Goal: Task Accomplishment & Management: Manage account settings

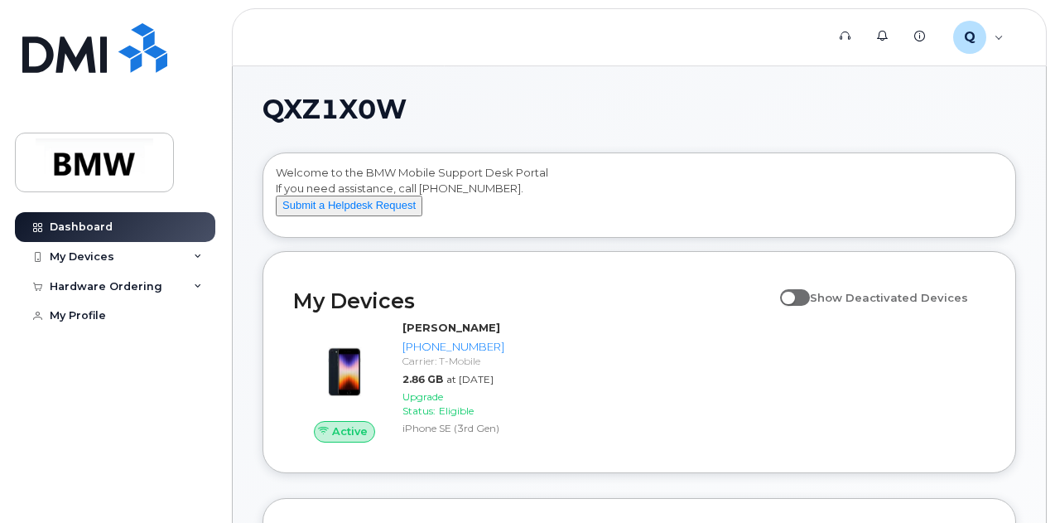
scroll to position [83, 0]
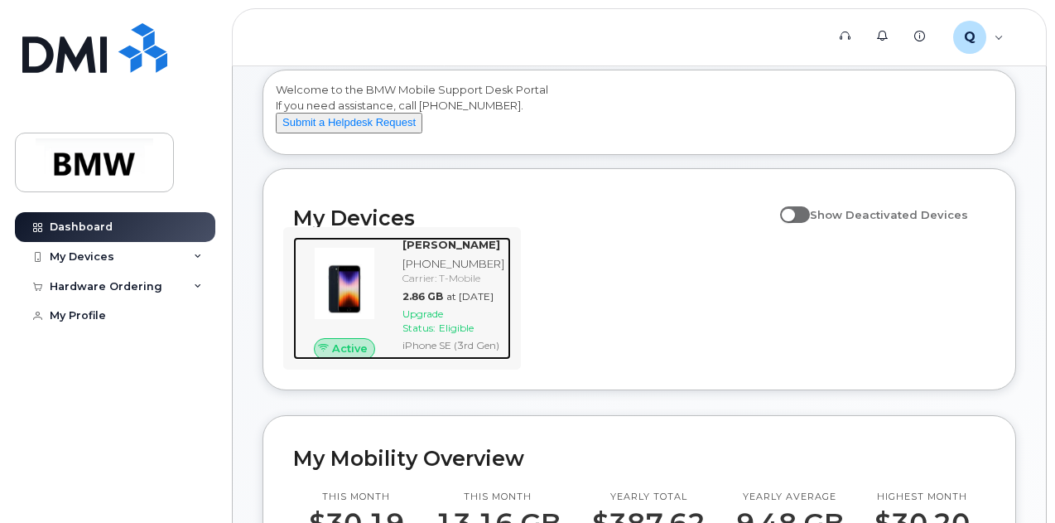
click at [354, 312] on img at bounding box center [344, 283] width 76 height 76
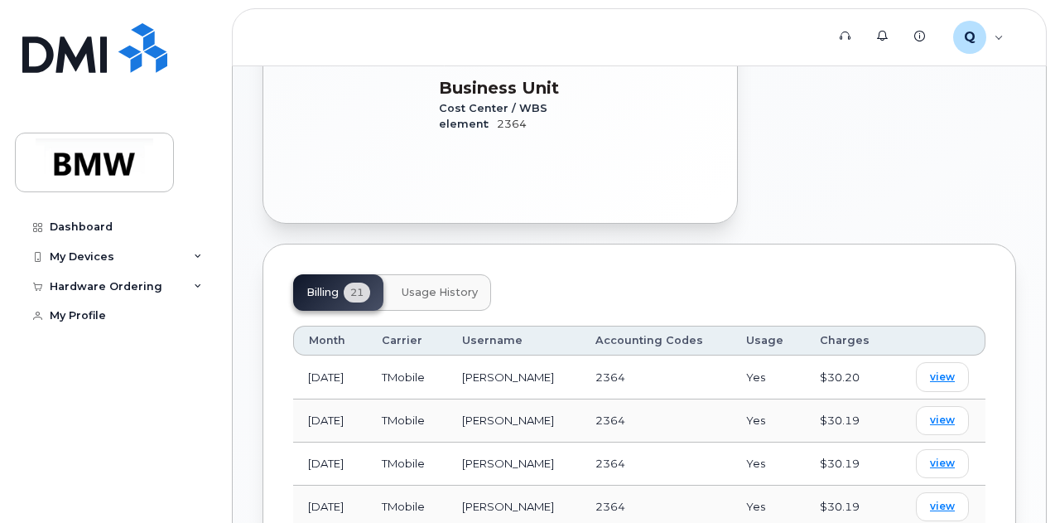
scroll to position [554, 0]
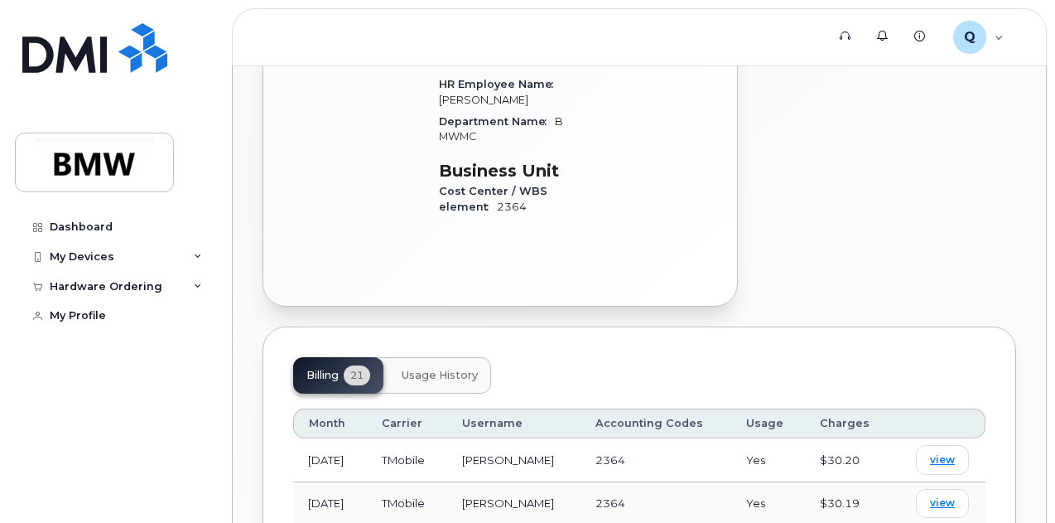
click at [434, 369] on span "Usage History" at bounding box center [440, 375] width 76 height 13
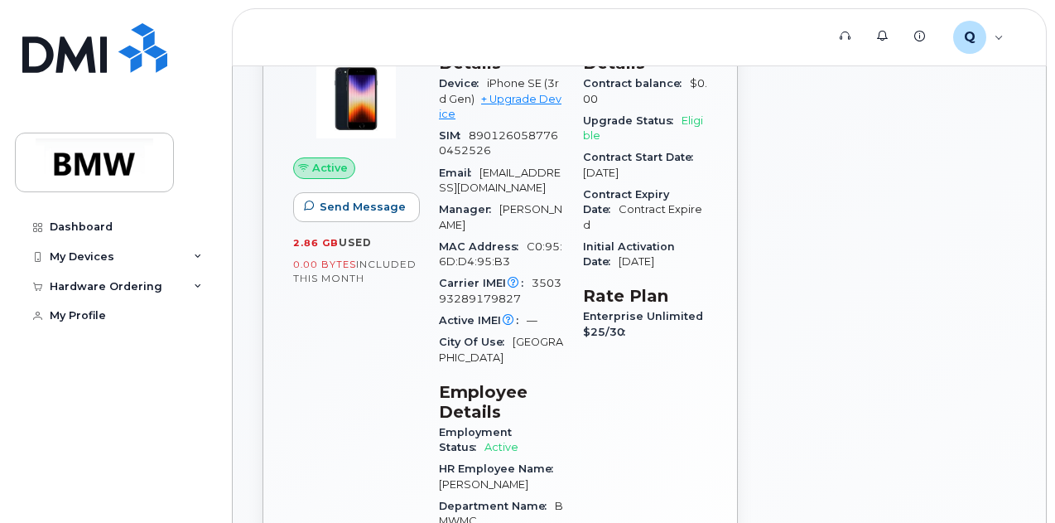
scroll to position [0, 0]
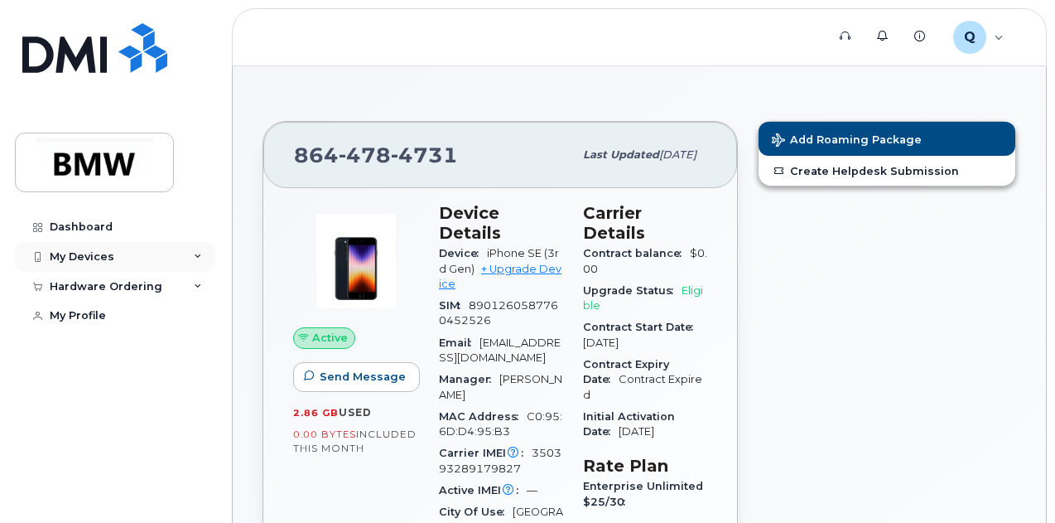
click at [206, 259] on div "My Devices" at bounding box center [115, 257] width 200 height 30
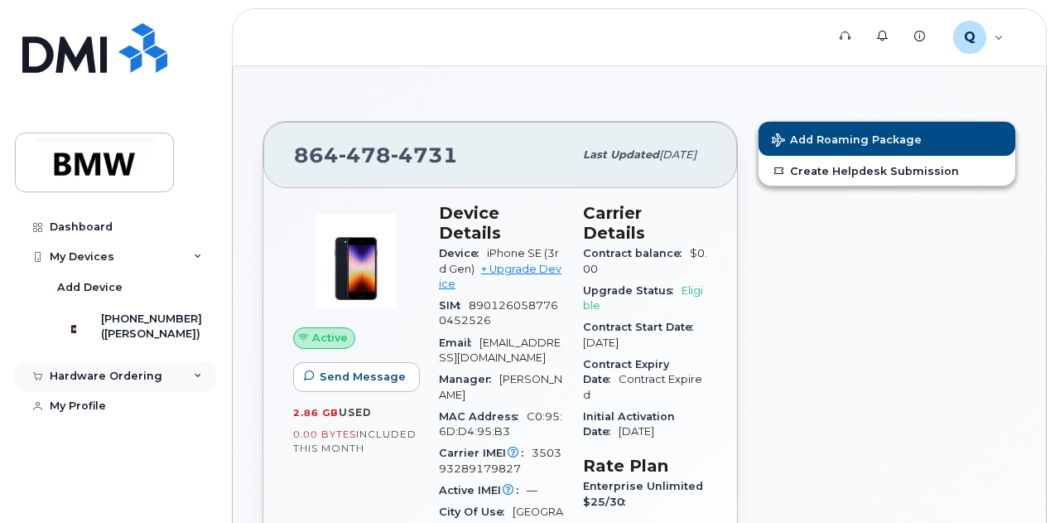
click at [190, 389] on div "Hardware Ordering" at bounding box center [115, 376] width 200 height 30
click at [126, 422] on link "New Order" at bounding box center [129, 406] width 171 height 31
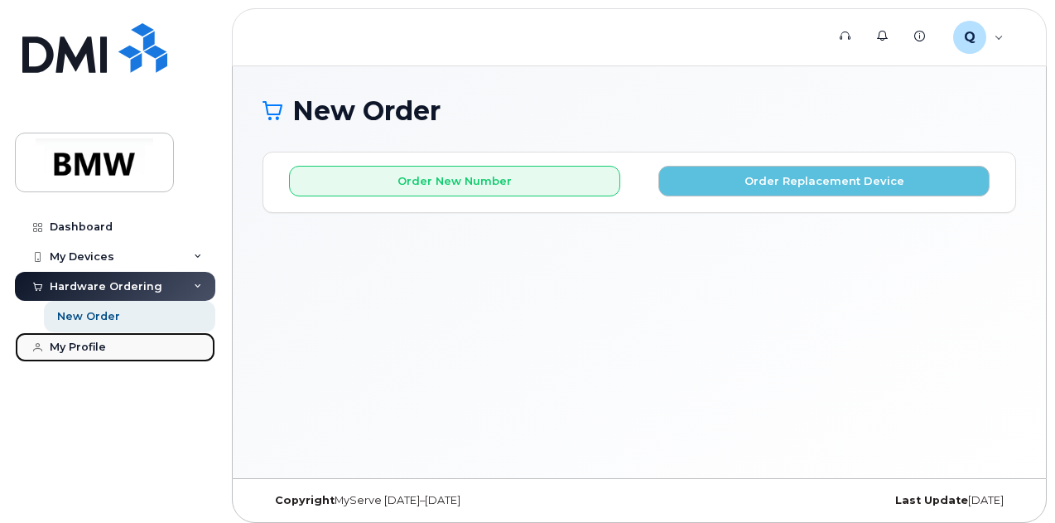
click at [94, 350] on div "My Profile" at bounding box center [78, 346] width 56 height 13
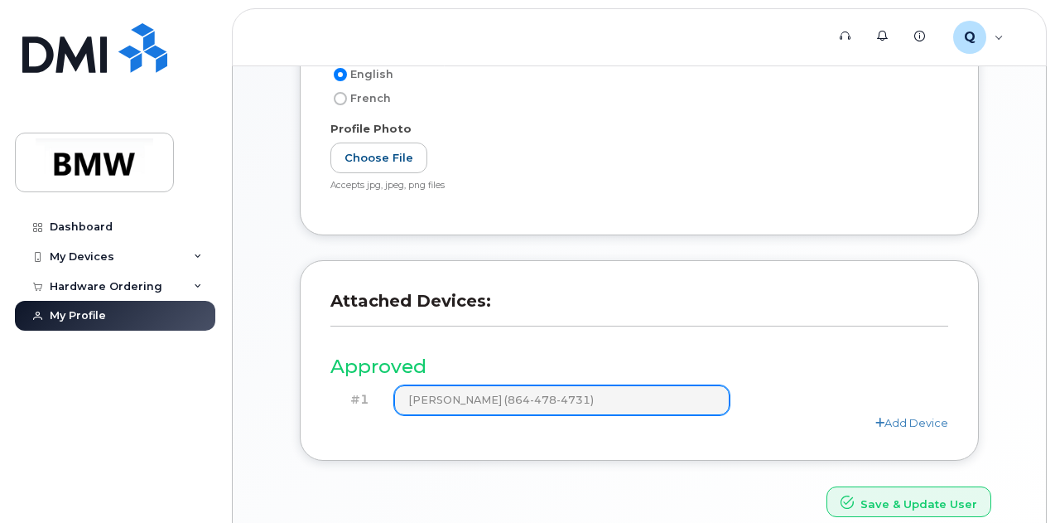
scroll to position [458, 0]
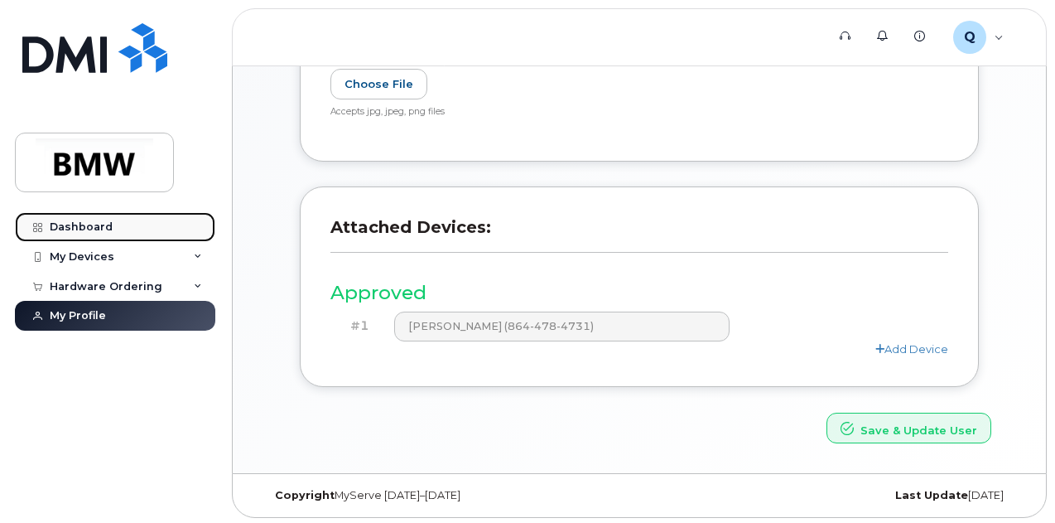
click at [61, 222] on div "Dashboard" at bounding box center [81, 226] width 63 height 13
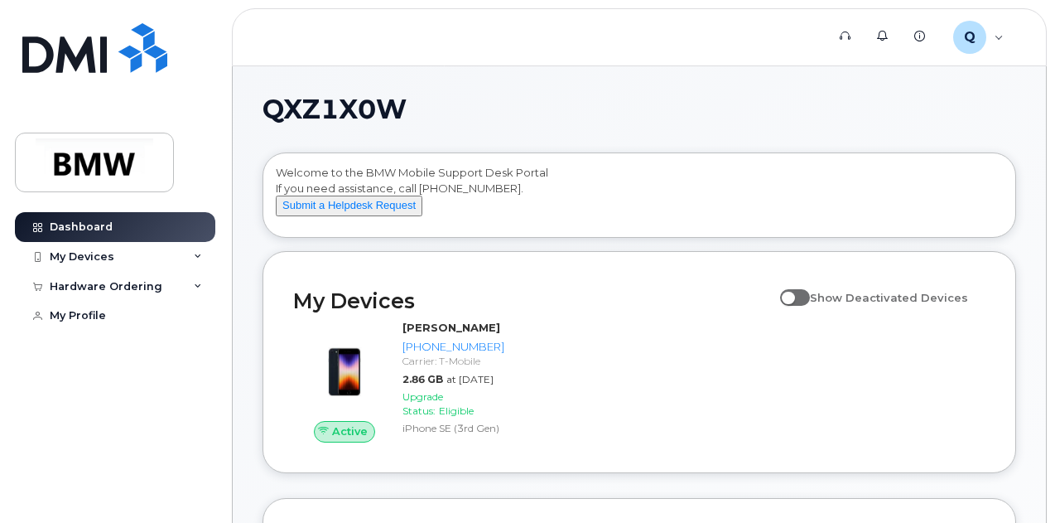
click at [810, 306] on span at bounding box center [795, 297] width 30 height 17
click at [793, 295] on input "Show Deactivated Devices" at bounding box center [786, 288] width 13 height 13
click at [809, 306] on span at bounding box center [795, 297] width 30 height 17
click at [793, 295] on input "Show Deactivated Devices" at bounding box center [786, 288] width 13 height 13
checkbox input "false"
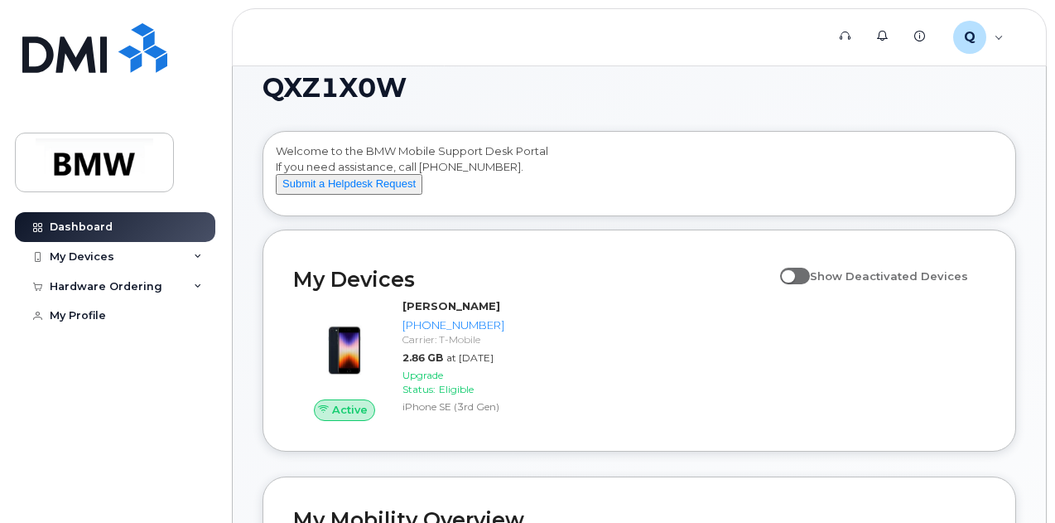
scroll to position [83, 0]
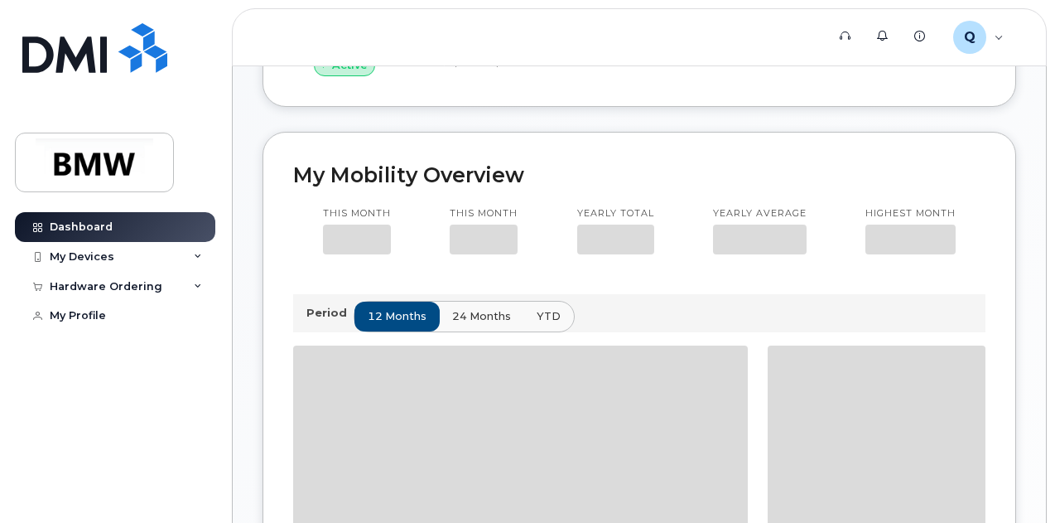
scroll to position [194, 0]
